Goal: Information Seeking & Learning: Find specific fact

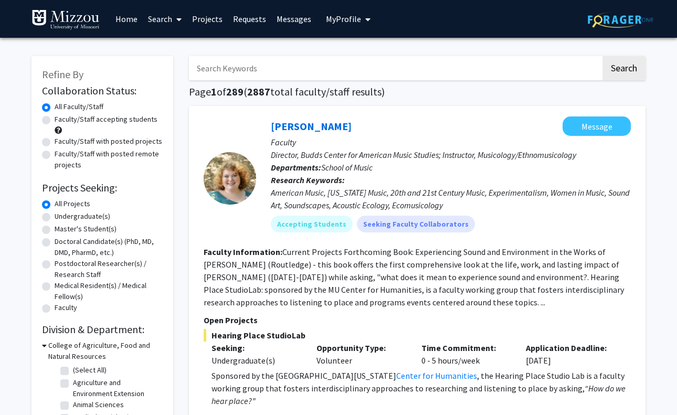
click at [307, 69] on input "Search Keywords" at bounding box center [395, 68] width 412 height 24
type input "pazia"
click at [623, 70] on button "Search" at bounding box center [623, 68] width 43 height 24
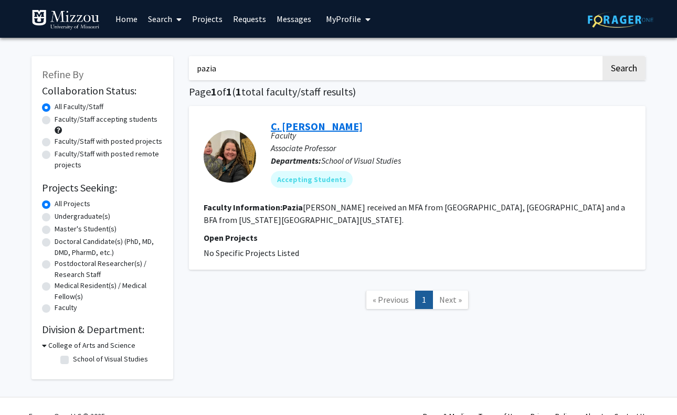
click at [305, 125] on link "C. [PERSON_NAME]" at bounding box center [317, 126] width 92 height 13
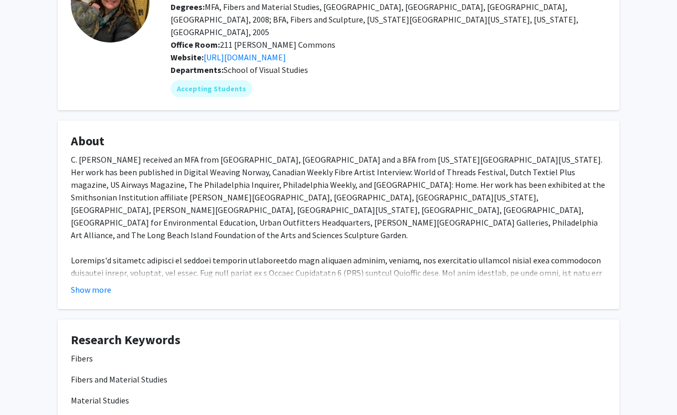
scroll to position [99, 0]
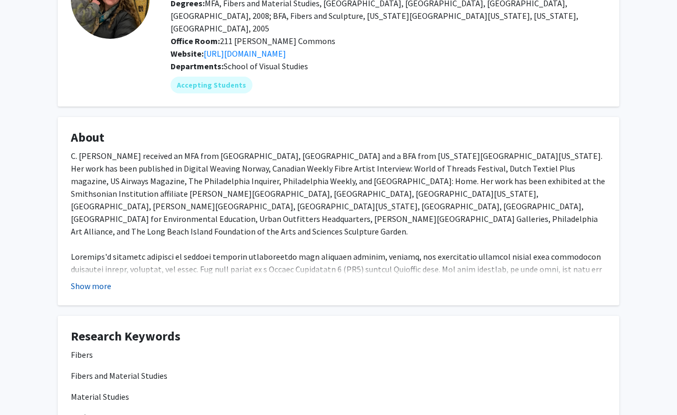
click at [95, 280] on button "Show more" at bounding box center [91, 286] width 40 height 13
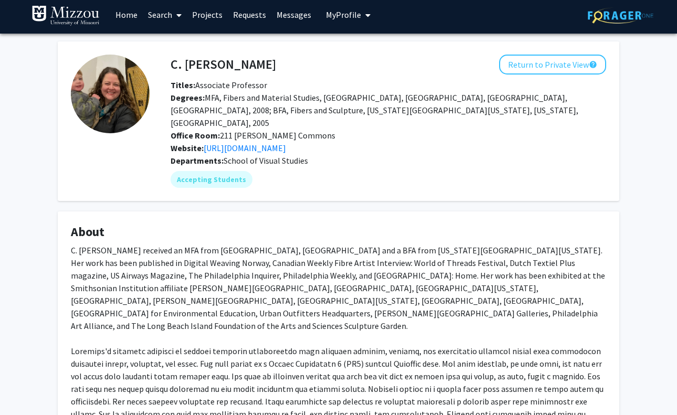
scroll to position [-1, 0]
